Goal: Information Seeking & Learning: Learn about a topic

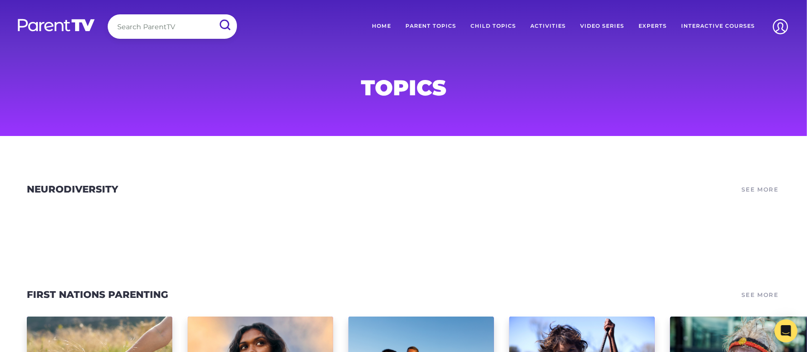
click at [162, 22] on input "search" at bounding box center [172, 26] width 129 height 24
type input "reading"
click at [212, 14] on input "submit" at bounding box center [224, 25] width 25 height 22
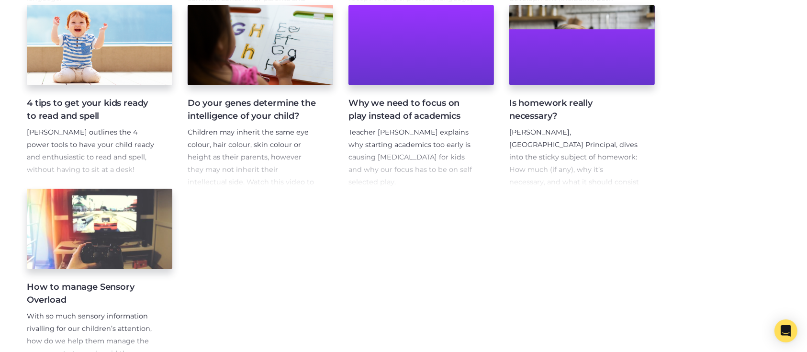
scroll to position [255, 0]
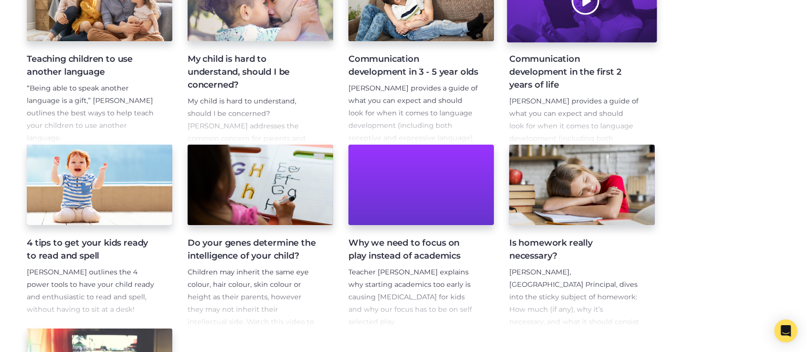
click at [570, 38] on div at bounding box center [582, 1] width 150 height 83
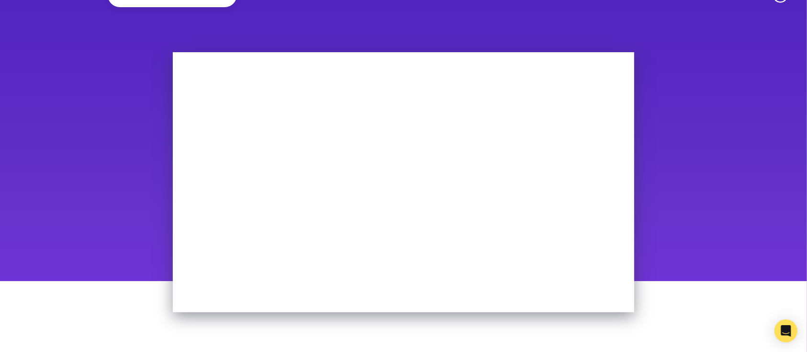
scroll to position [20, 0]
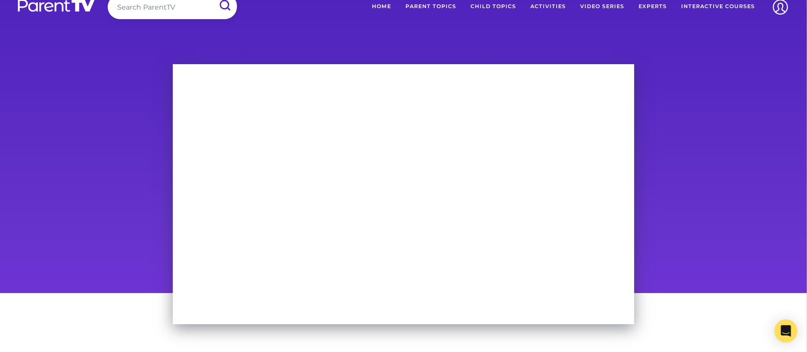
click at [99, 211] on div at bounding box center [403, 175] width 807 height 236
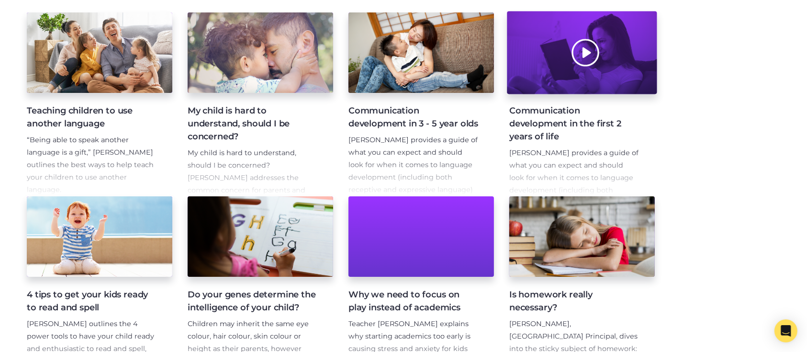
scroll to position [215, 0]
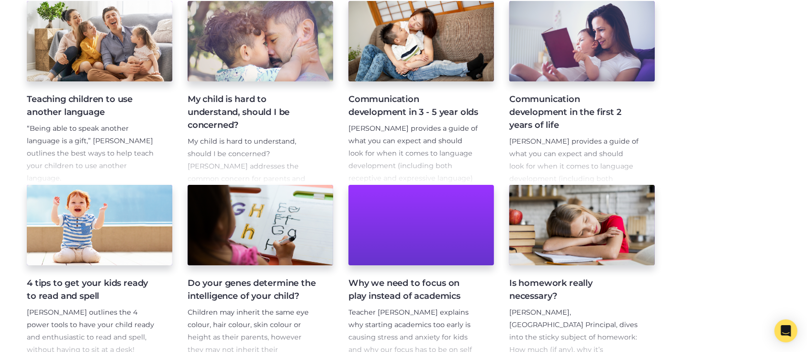
click at [446, 85] on link "Communication development in 3 - 5 year olds [PERSON_NAME] provides a guide of …" at bounding box center [420, 93] width 145 height 184
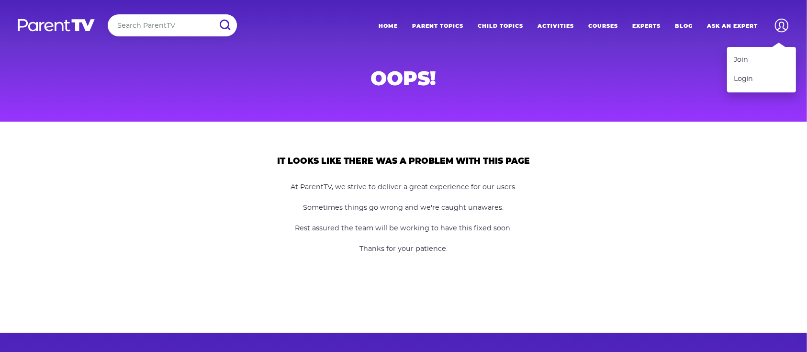
click at [779, 27] on img at bounding box center [781, 25] width 22 height 22
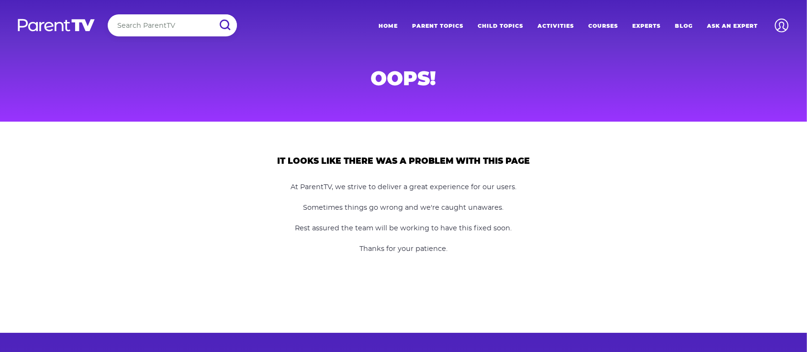
click at [635, 72] on div "Oops!" at bounding box center [403, 61] width 490 height 122
